Goal: Task Accomplishment & Management: Manage account settings

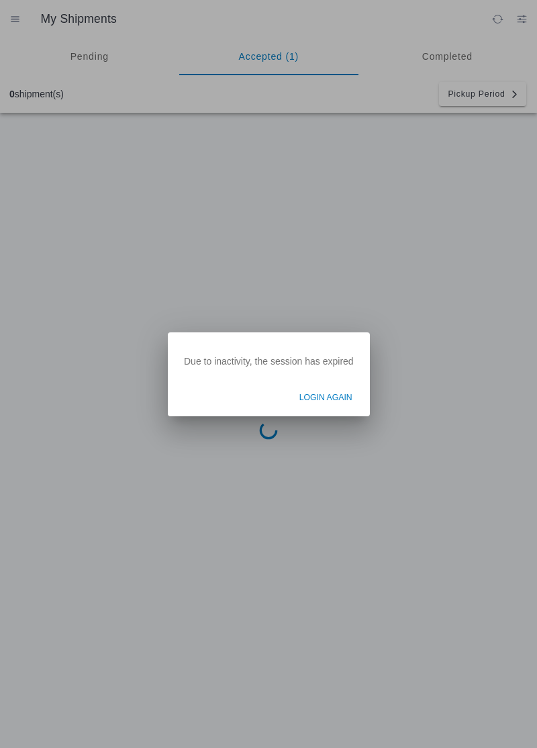
click at [325, 404] on span "Login Again" at bounding box center [325, 398] width 53 height 12
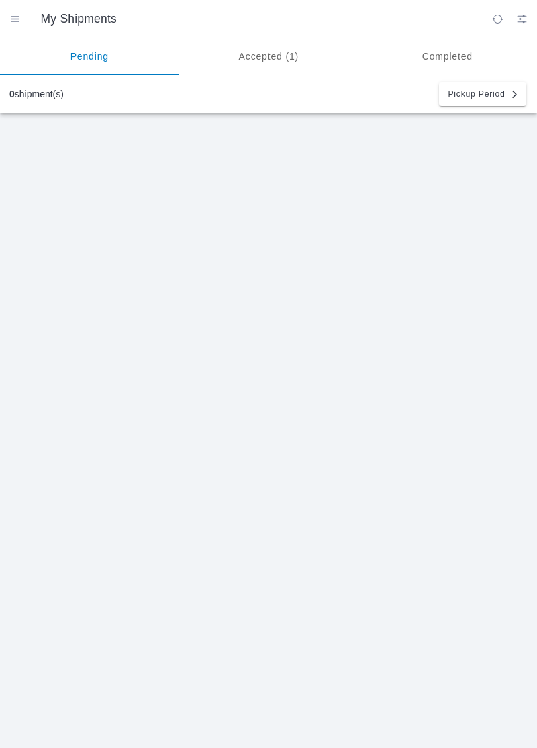
click at [273, 58] on ion-segment-button "Accepted (1)" at bounding box center [268, 57] width 179 height 38
